Goal: Transaction & Acquisition: Purchase product/service

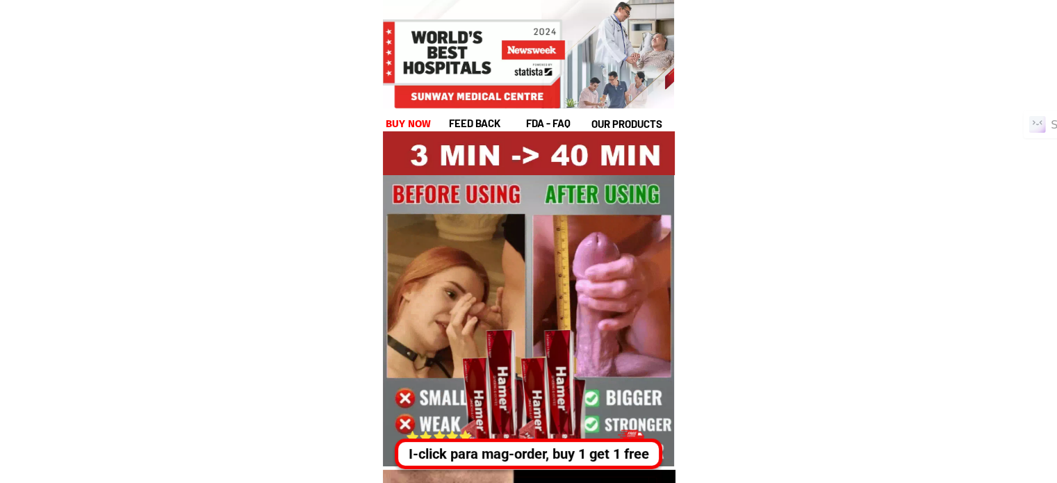
click at [545, 450] on div "I-click para mag-order, buy 1 get 1 free" at bounding box center [528, 453] width 261 height 21
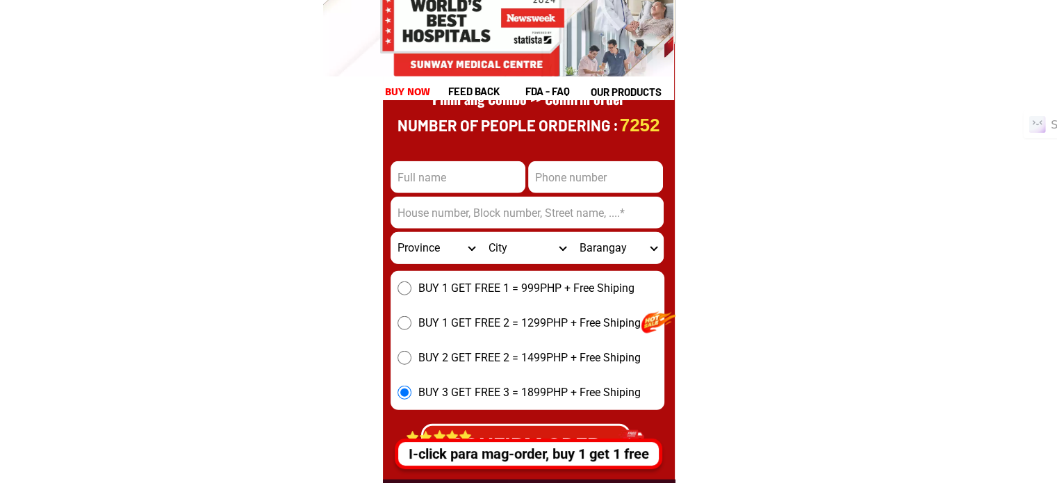
scroll to position [19409, 0]
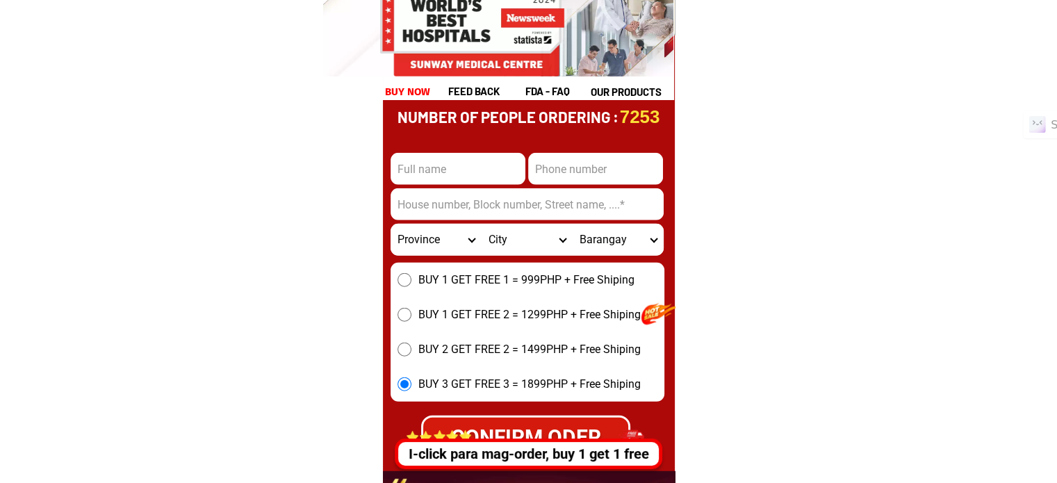
click at [465, 168] on input "Input full_name" at bounding box center [458, 169] width 135 height 32
type input "TEST"
type input "0965485254"
type input "GYGYGY"
click at [404, 240] on select "Province [GEOGRAPHIC_DATA] [GEOGRAPHIC_DATA][PERSON_NAME][GEOGRAPHIC_DATA][GEOG…" at bounding box center [436, 240] width 91 height 32
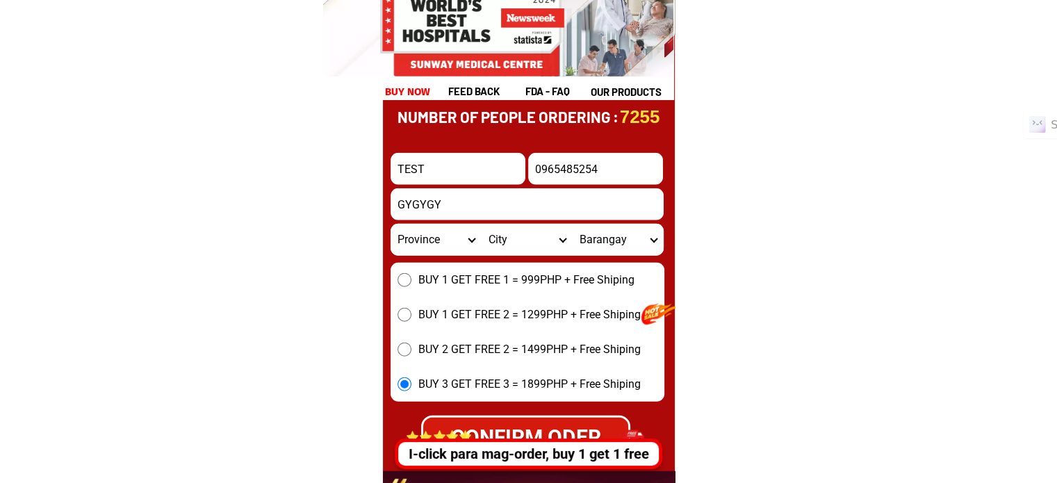
select select "63_695"
click at [391, 224] on select "Province [GEOGRAPHIC_DATA] [GEOGRAPHIC_DATA][PERSON_NAME][GEOGRAPHIC_DATA][GEOG…" at bounding box center [436, 240] width 91 height 32
click at [503, 244] on select "City Atok [GEOGRAPHIC_DATA]-city [GEOGRAPHIC_DATA] [GEOGRAPHIC_DATA] Buguias It…" at bounding box center [527, 240] width 91 height 32
select select "63_6953565"
click at [482, 224] on select "City Atok [GEOGRAPHIC_DATA]-city [GEOGRAPHIC_DATA] [GEOGRAPHIC_DATA] Buguias It…" at bounding box center [527, 240] width 91 height 32
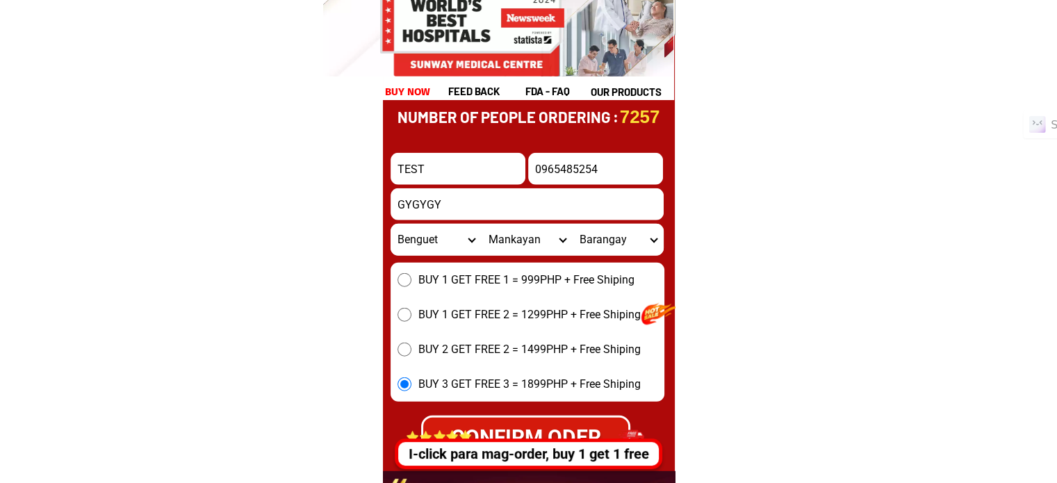
click at [605, 247] on select "Barangay Balili [PERSON_NAME] [PERSON_NAME] Palasaan [GEOGRAPHIC_DATA] [PERSON_…" at bounding box center [618, 240] width 91 height 32
select select "63_695356558782"
click at [573, 224] on select "Barangay Balili [PERSON_NAME] [PERSON_NAME] Palasaan [GEOGRAPHIC_DATA] [PERSON_…" at bounding box center [618, 240] width 91 height 32
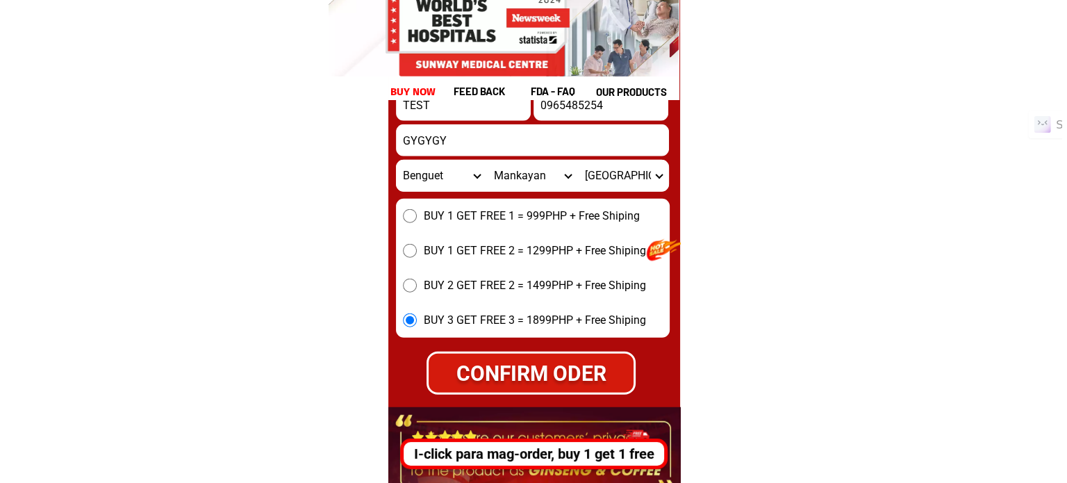
scroll to position [19479, 0]
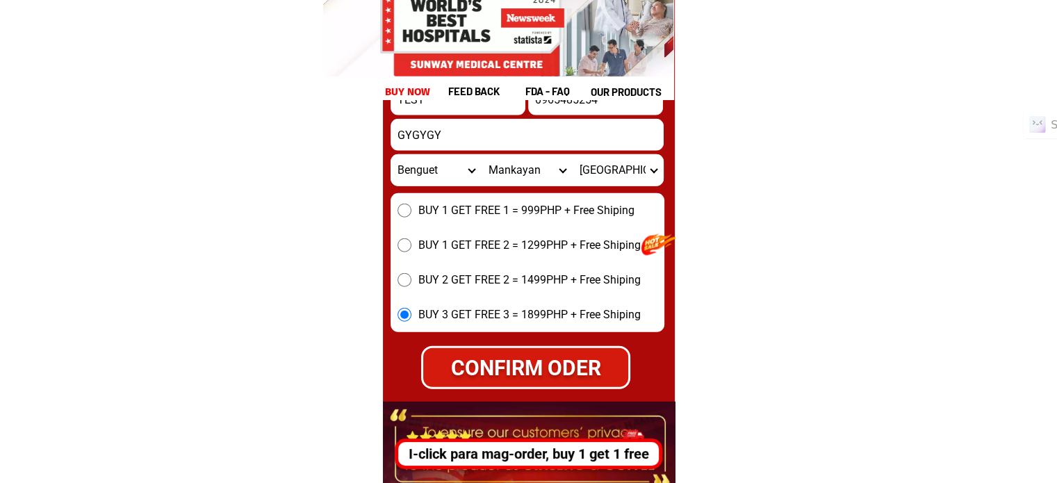
click at [575, 356] on div "CONFIRM ODER" at bounding box center [525, 367] width 206 height 31
radio input "true"
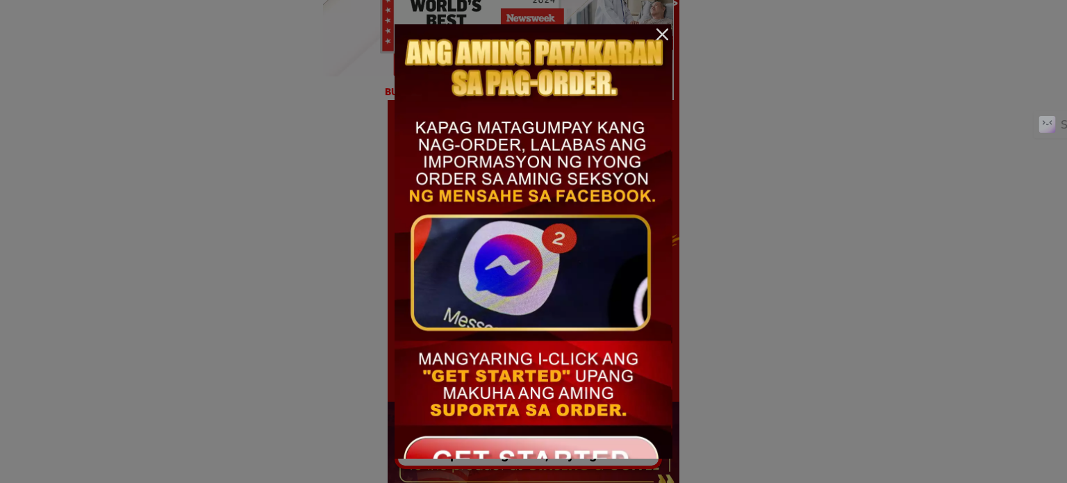
scroll to position [0, 0]
